Goal: Task Accomplishment & Management: Use online tool/utility

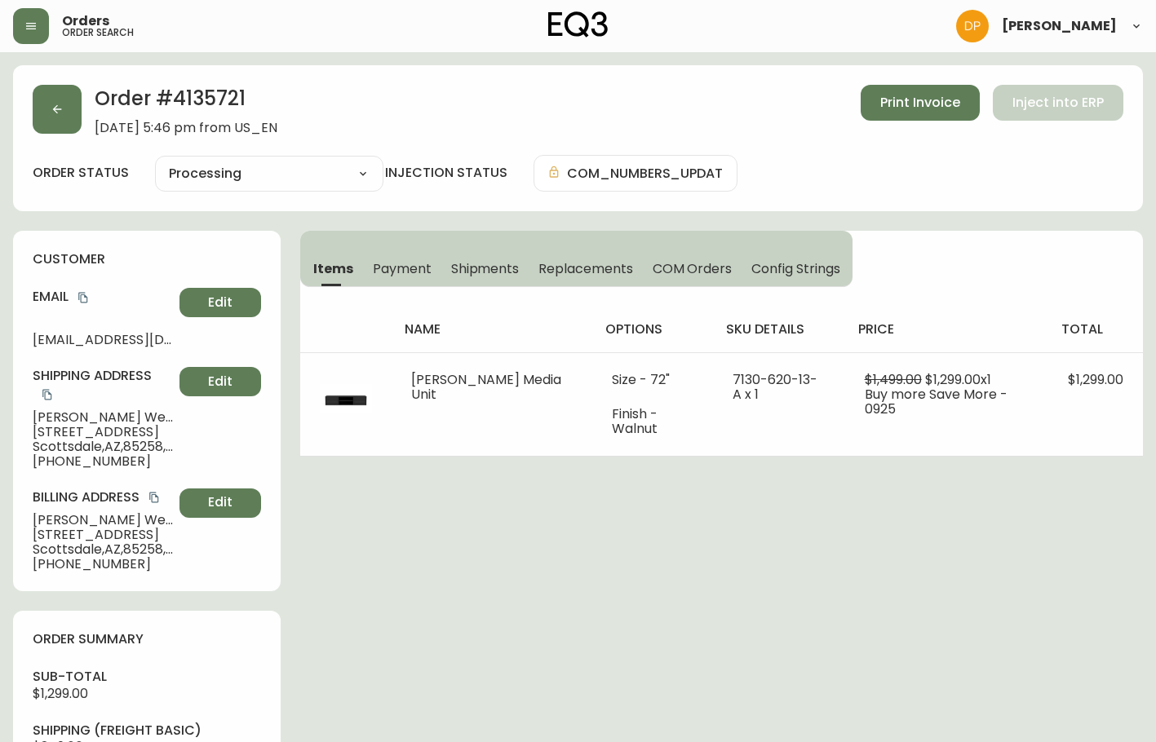
select select "PROCESSING"
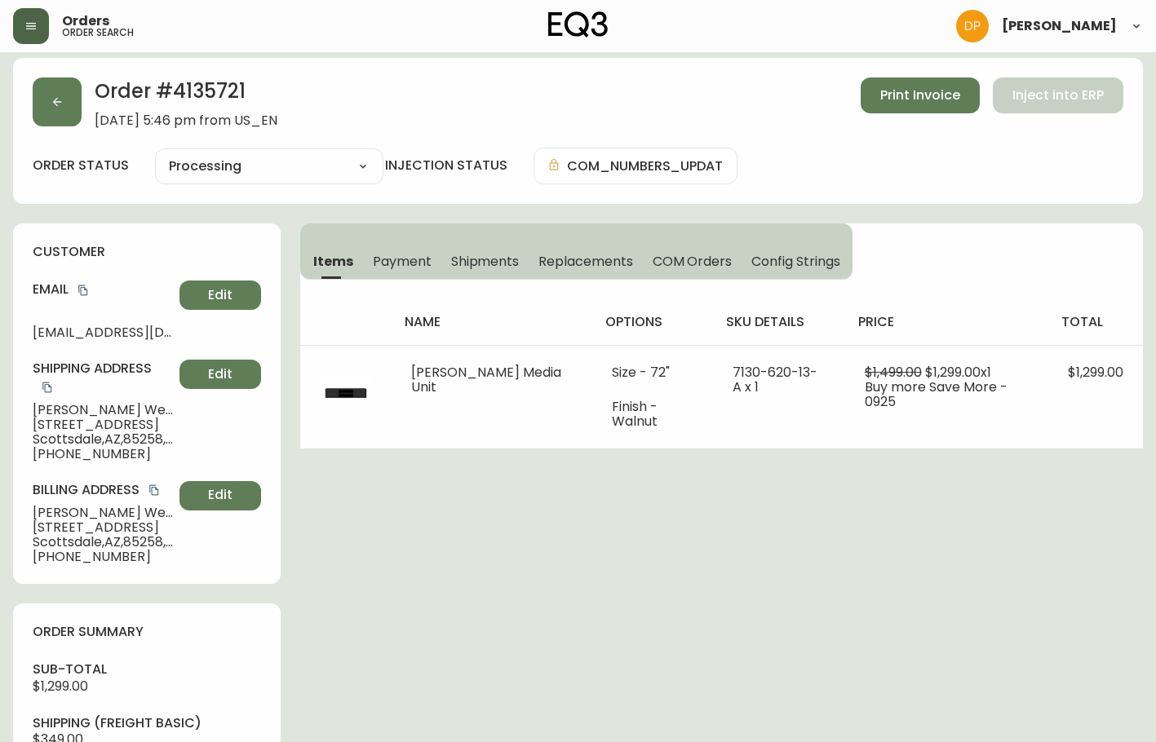
click at [20, 33] on button "button" at bounding box center [31, 26] width 36 height 36
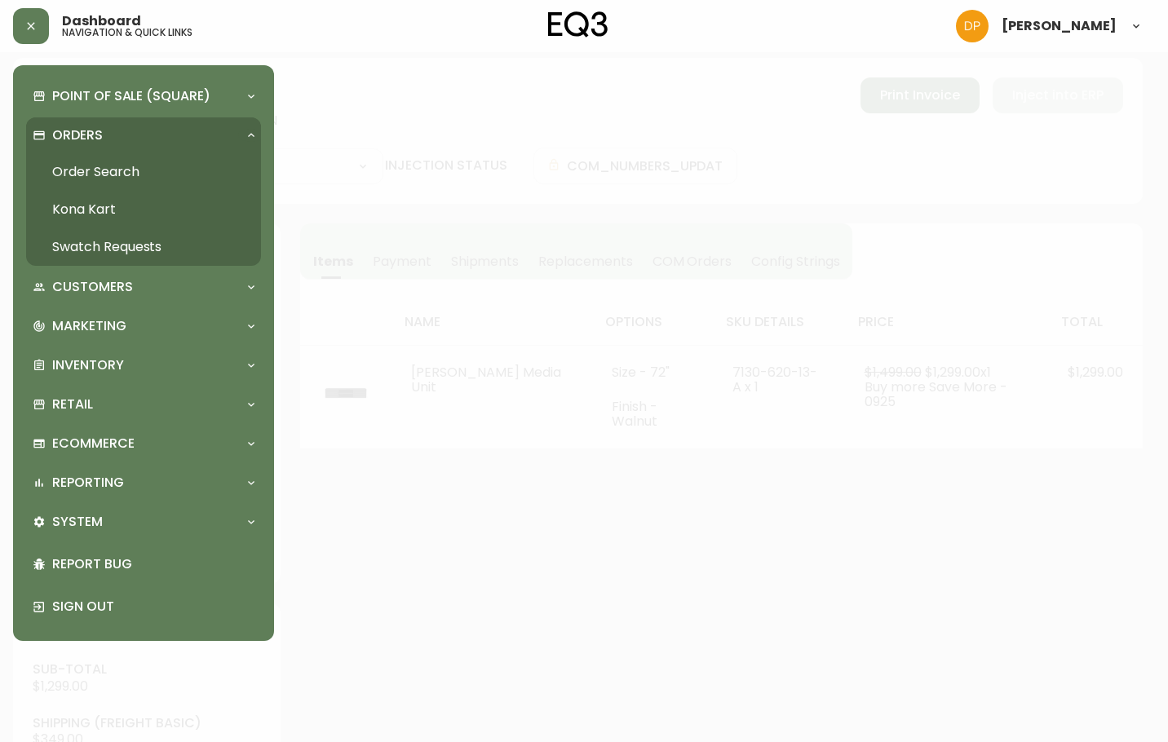
scroll to position [8, 0]
drag, startPoint x: 134, startPoint y: 366, endPoint x: 149, endPoint y: 361, distance: 16.3
click at [135, 366] on div "Inventory" at bounding box center [136, 365] width 206 height 18
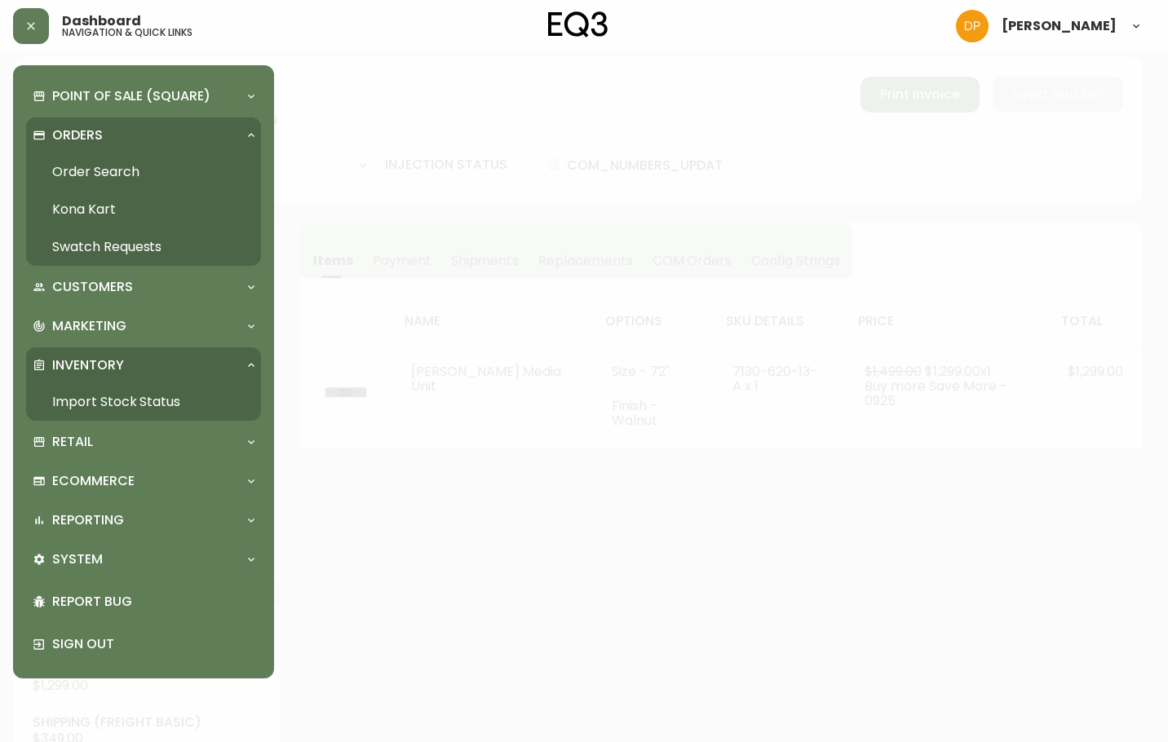
click at [161, 402] on link "Import Stock Status" at bounding box center [143, 402] width 235 height 38
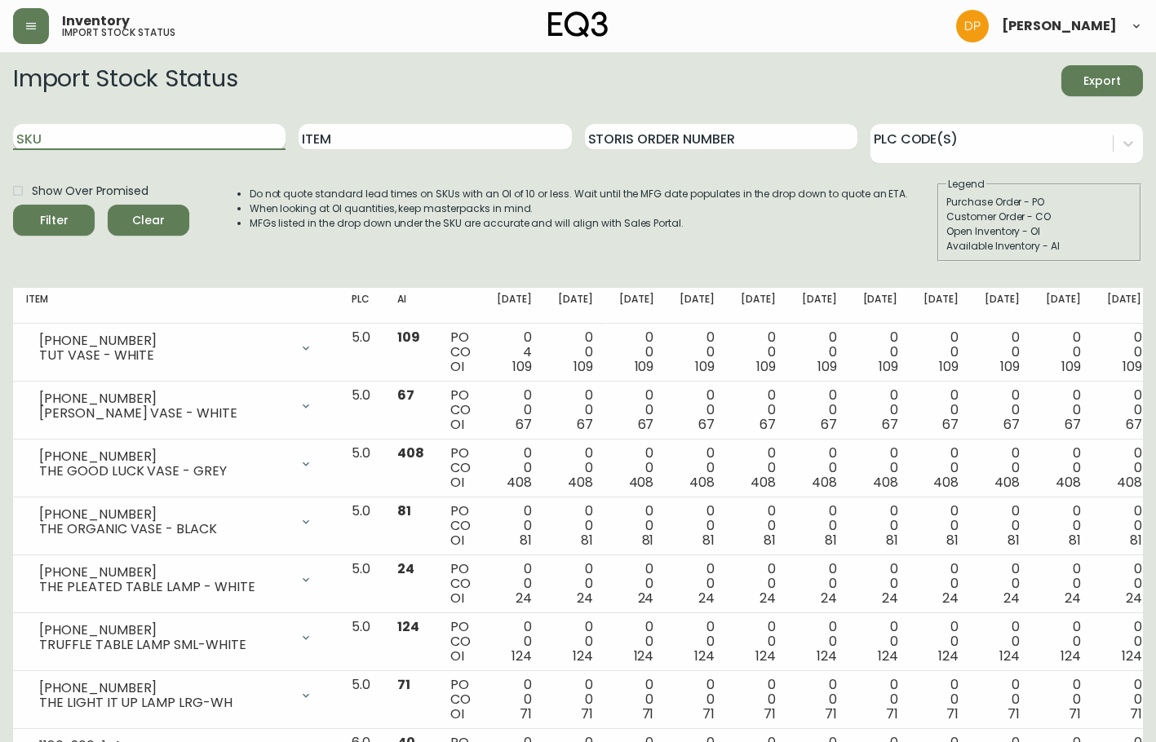
click at [229, 141] on input "SKU" at bounding box center [149, 137] width 272 height 26
paste input "3020-295-0-A"
type input "3020-295-0-A"
click at [13, 205] on button "Filter" at bounding box center [54, 220] width 82 height 31
